Goal: Find specific fact: Find specific fact

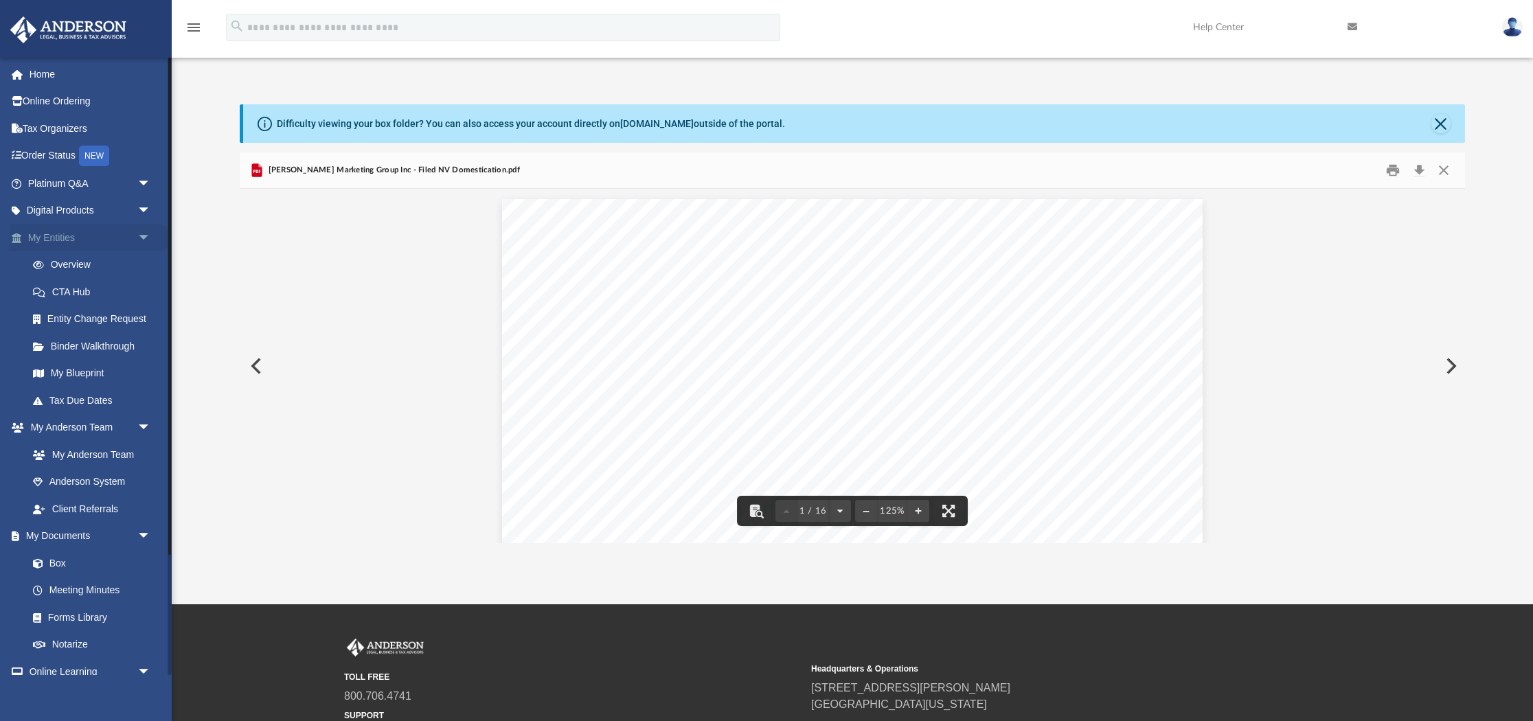
click at [60, 240] on link "My Entities arrow_drop_down" at bounding box center [91, 237] width 162 height 27
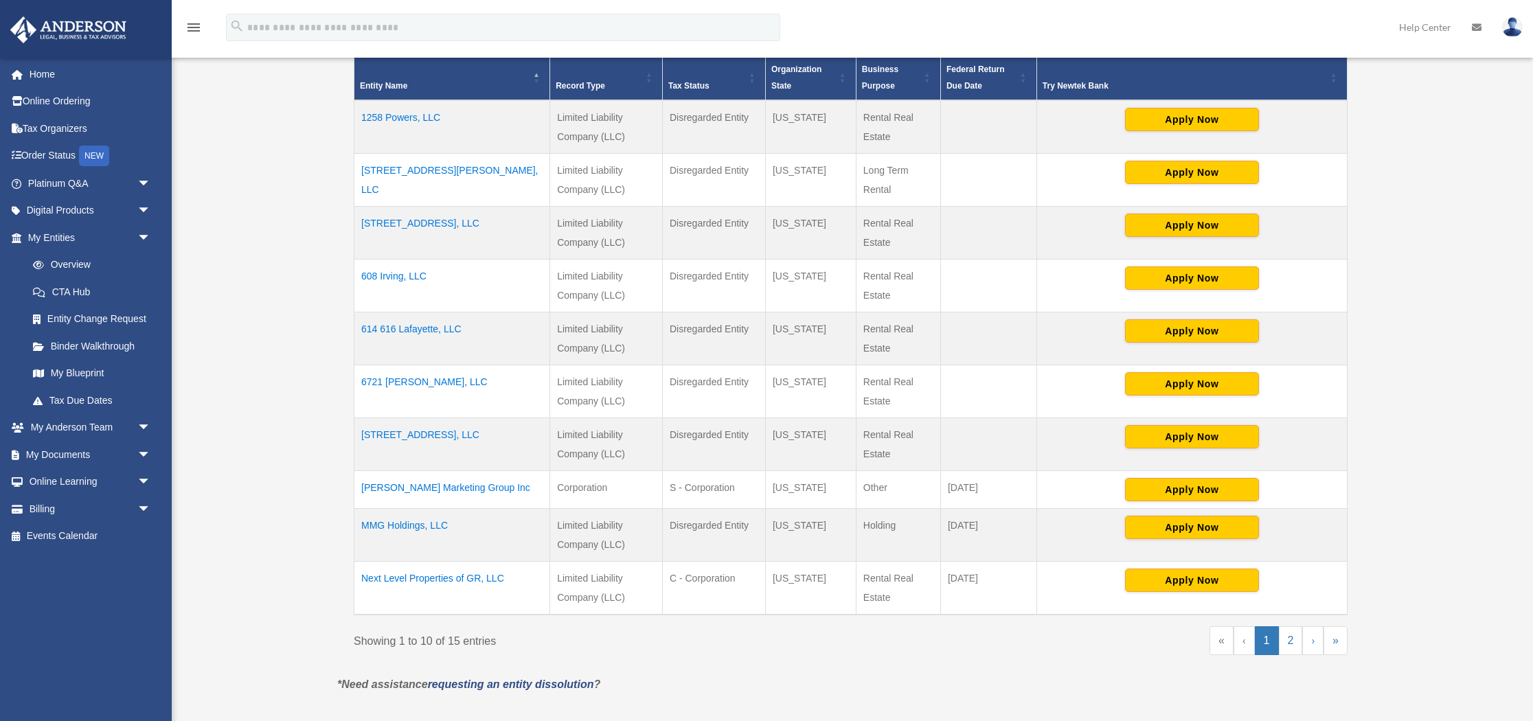
scroll to position [308, 0]
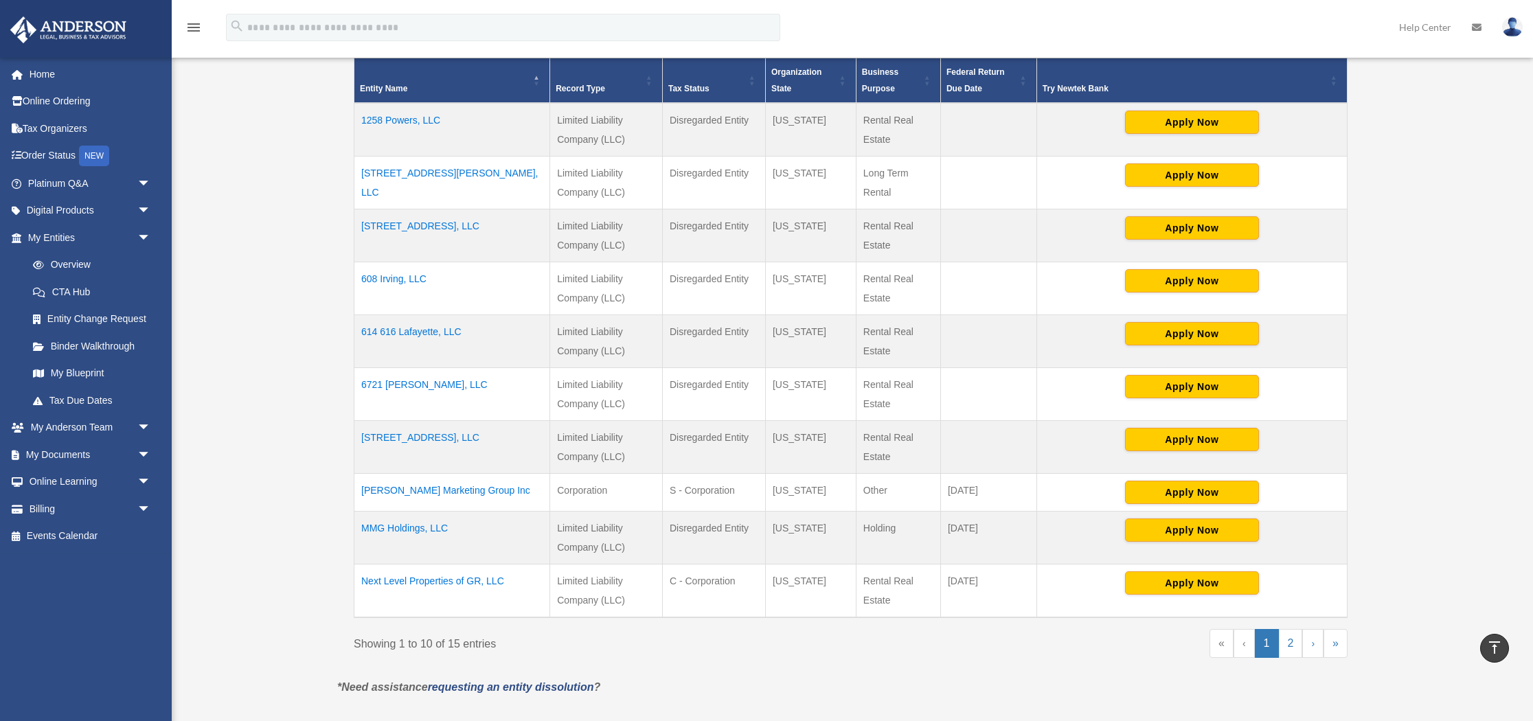
click at [470, 577] on td "Next Level Properties of GR, LLC" at bounding box center [452, 591] width 196 height 54
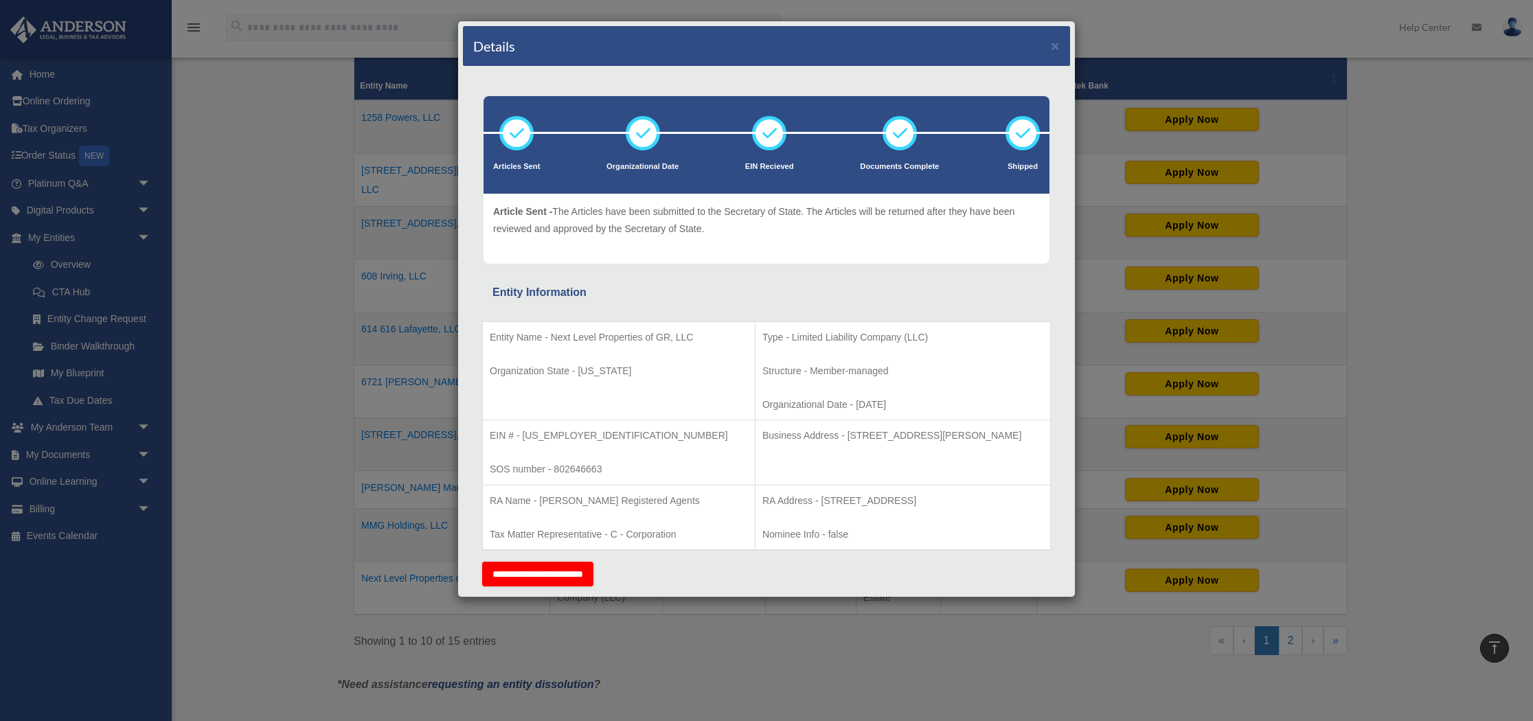
scroll to position [308, 0]
drag, startPoint x: 521, startPoint y: 434, endPoint x: 573, endPoint y: 433, distance: 51.5
click at [573, 433] on p "EIN # - [US_EMPLOYER_IDENTIFICATION_NUMBER]" at bounding box center [619, 435] width 258 height 17
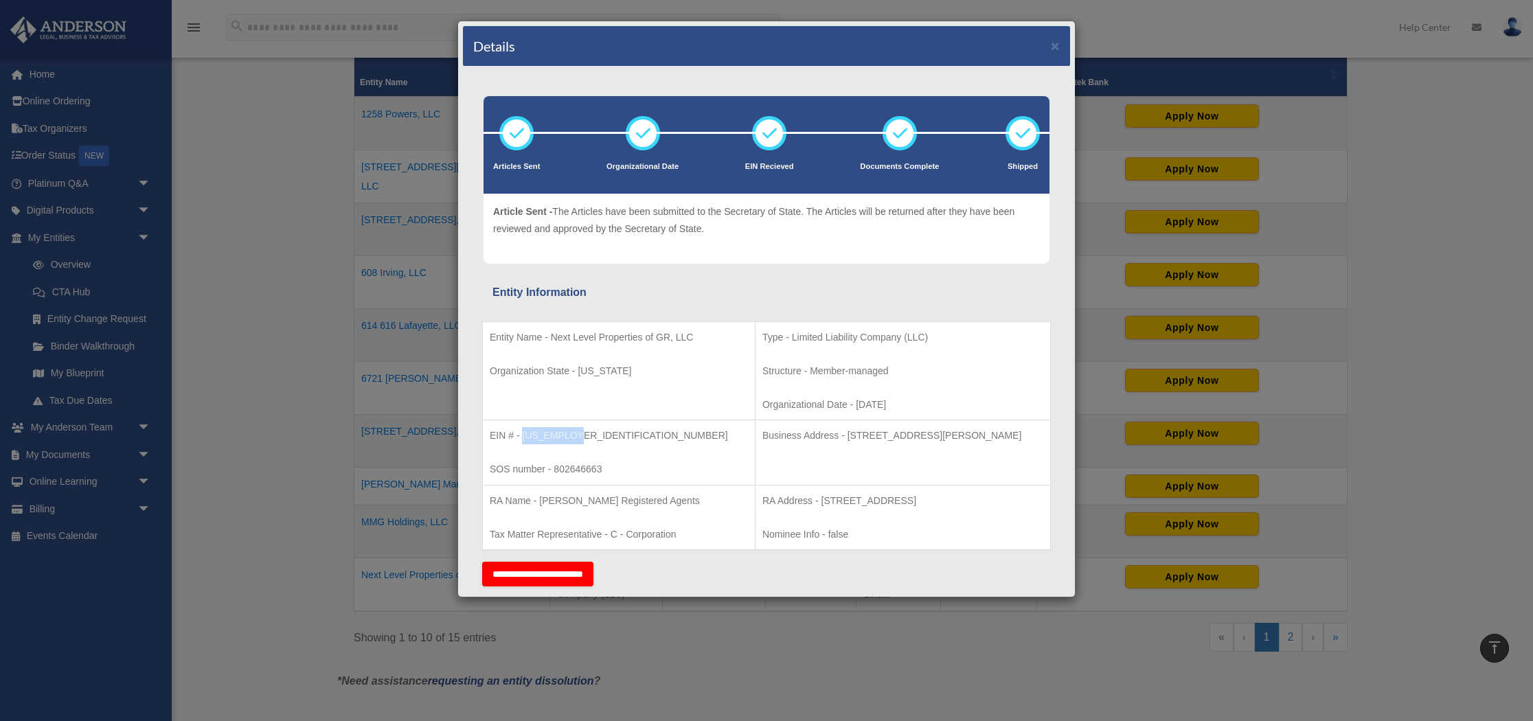
scroll to position [316, 0]
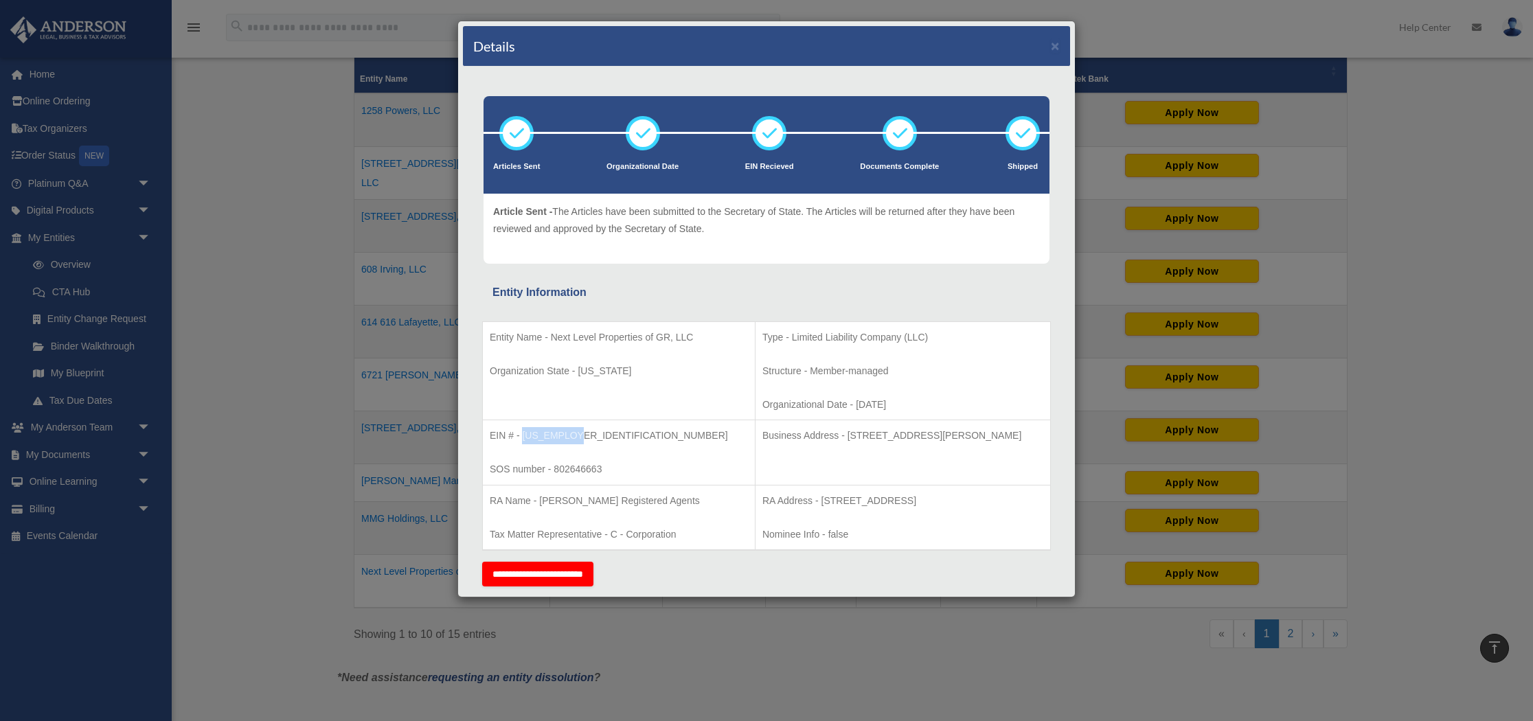
copy p "[US_EMPLOYER_IDENTIFICATION_NUMBER]"
